Goal: Transaction & Acquisition: Purchase product/service

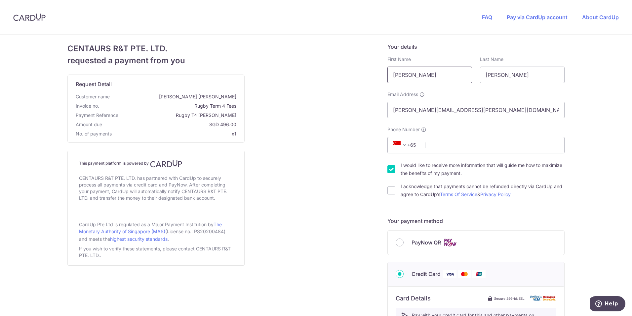
click at [415, 73] on input "[PERSON_NAME]" at bounding box center [430, 74] width 85 height 17
click at [356, 112] on div "Your details First Name [PERSON_NAME] Last Name [PERSON_NAME] Email Address [PE…" at bounding box center [477, 301] width 320 height 532
click at [450, 148] on input "Phone Number" at bounding box center [476, 145] width 177 height 17
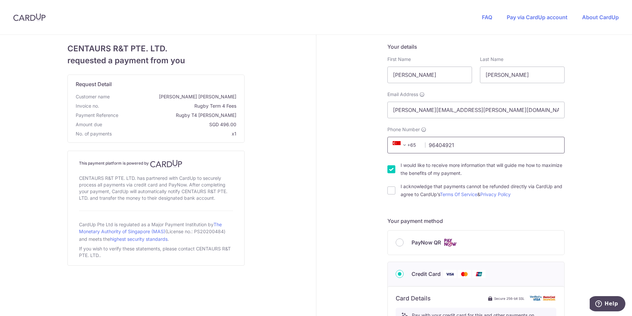
type input "96404921"
click at [388, 169] on input "I would like to receive more information that will guide me how to maximize the…" at bounding box center [392, 169] width 8 height 8
checkbox input "false"
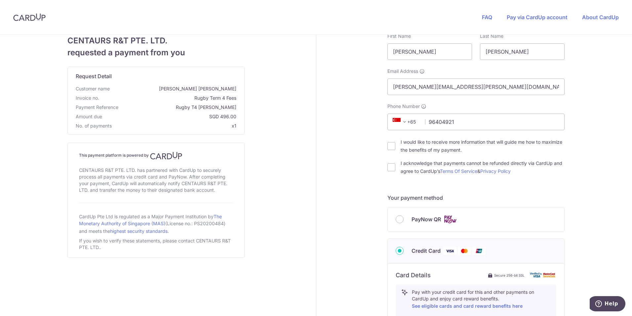
scroll to position [33, 0]
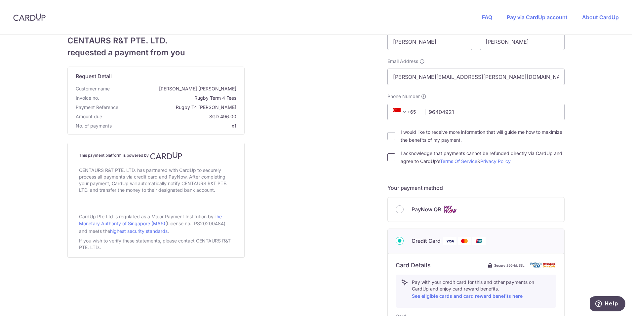
click at [388, 157] on input "I acknowledge that payments cannot be refunded directly via CardUp and agree to…" at bounding box center [392, 157] width 8 height 8
checkbox input "true"
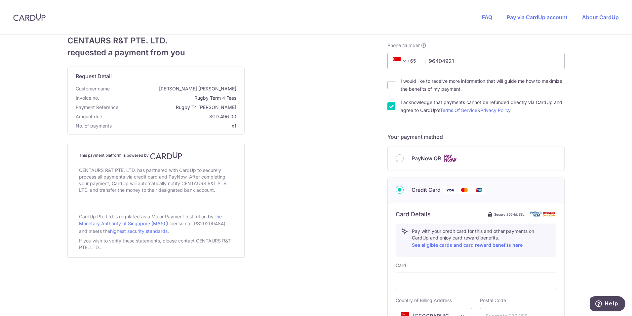
scroll to position [132, 0]
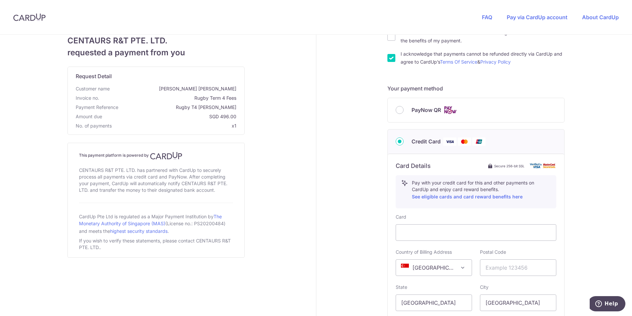
click at [347, 202] on div "Your details First Name [PERSON_NAME] Last Name [PERSON_NAME] Email Address [PE…" at bounding box center [477, 168] width 320 height 532
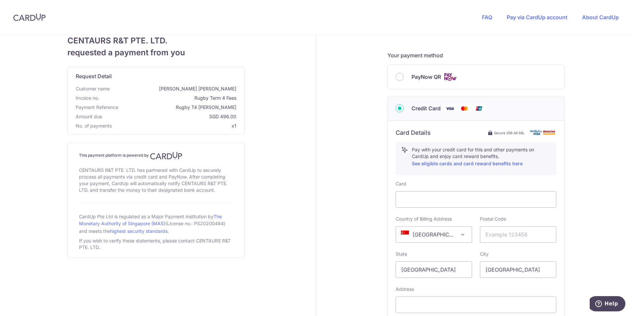
scroll to position [198, 0]
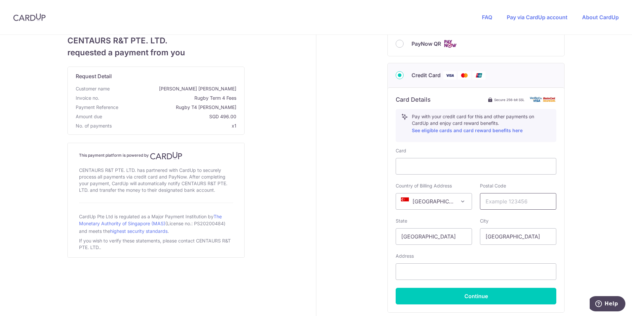
click at [500, 199] on input "text" at bounding box center [518, 201] width 76 height 17
type input "098403"
click at [417, 271] on input "text" at bounding box center [476, 271] width 161 height 17
type input "3 Keppel Bay View"
click at [337, 255] on div "Your details First Name [PERSON_NAME] Last Name [PERSON_NAME] Email Address [PE…" at bounding box center [477, 102] width 320 height 532
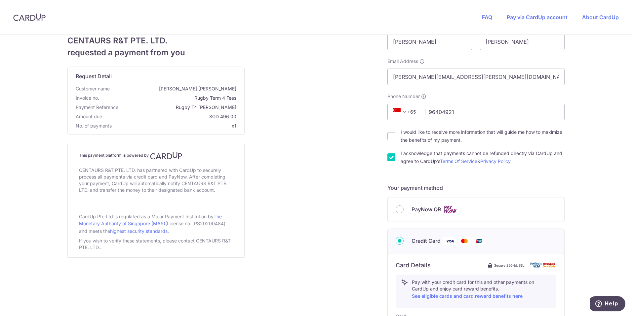
scroll to position [0, 0]
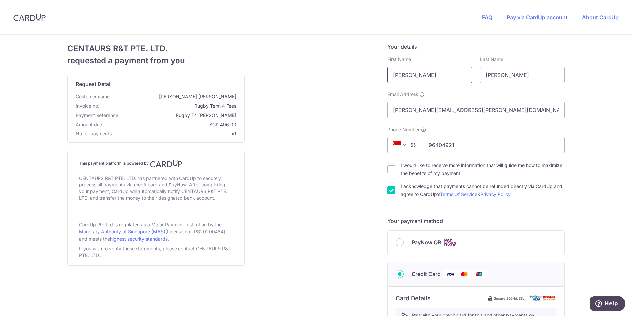
drag, startPoint x: 439, startPoint y: 75, endPoint x: 295, endPoint y: 79, distance: 143.9
click at [295, 79] on div "CENTAURS R&T PTE. LTD. requested a payment from you Request Detail Customer nam…" at bounding box center [316, 301] width 640 height 532
type input "[PERSON_NAME]"
click at [340, 112] on div "Your details First Name [PERSON_NAME] Last Name [PERSON_NAME] Email Address [PE…" at bounding box center [477, 301] width 320 height 532
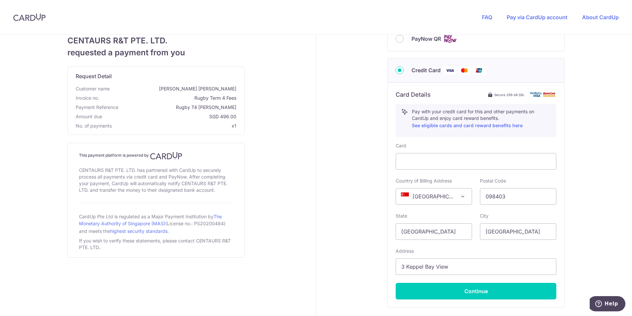
scroll to position [251, 0]
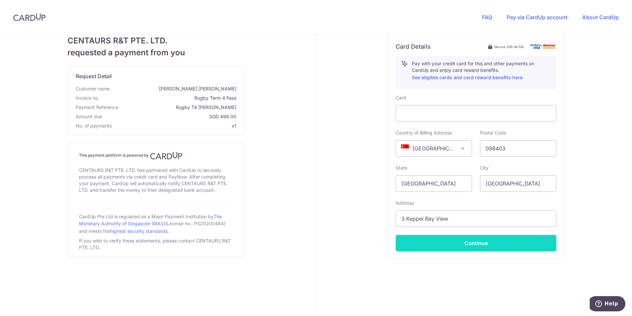
click at [452, 247] on button "Continue" at bounding box center [476, 242] width 161 height 17
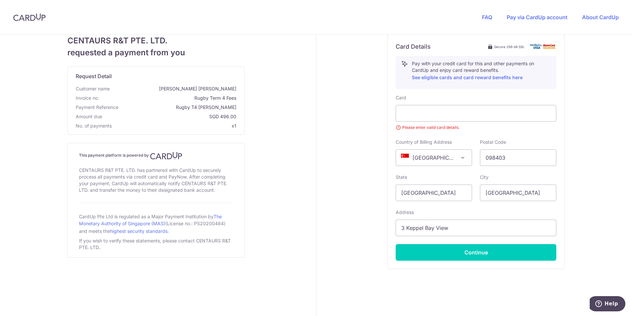
scroll to position [218, 0]
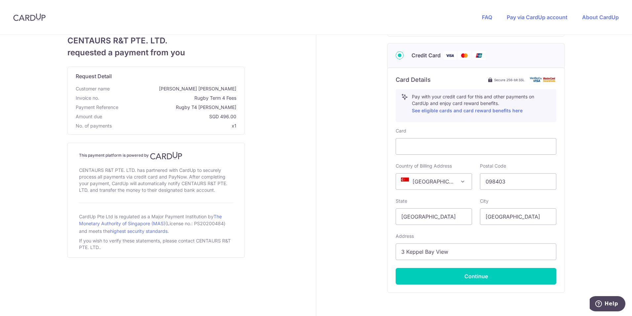
click at [376, 164] on div "Your details First Name [PERSON_NAME] Last Name [PERSON_NAME] Email Address [PE…" at bounding box center [477, 82] width 320 height 532
click at [423, 276] on button "Continue" at bounding box center [476, 276] width 161 height 17
type input "**** 1875"
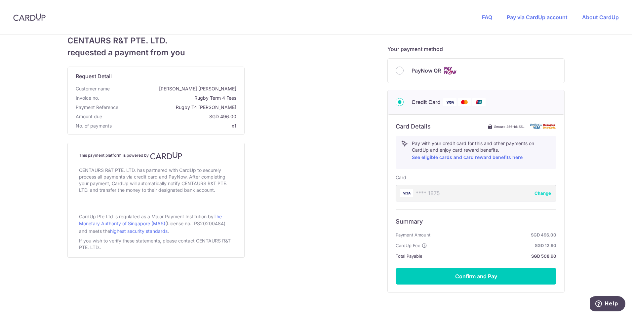
scroll to position [193, 0]
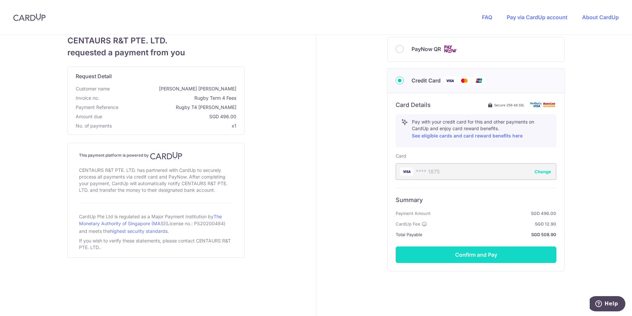
click at [457, 257] on button "Confirm and Pay" at bounding box center [476, 254] width 161 height 17
